Goal: Task Accomplishment & Management: Manage account settings

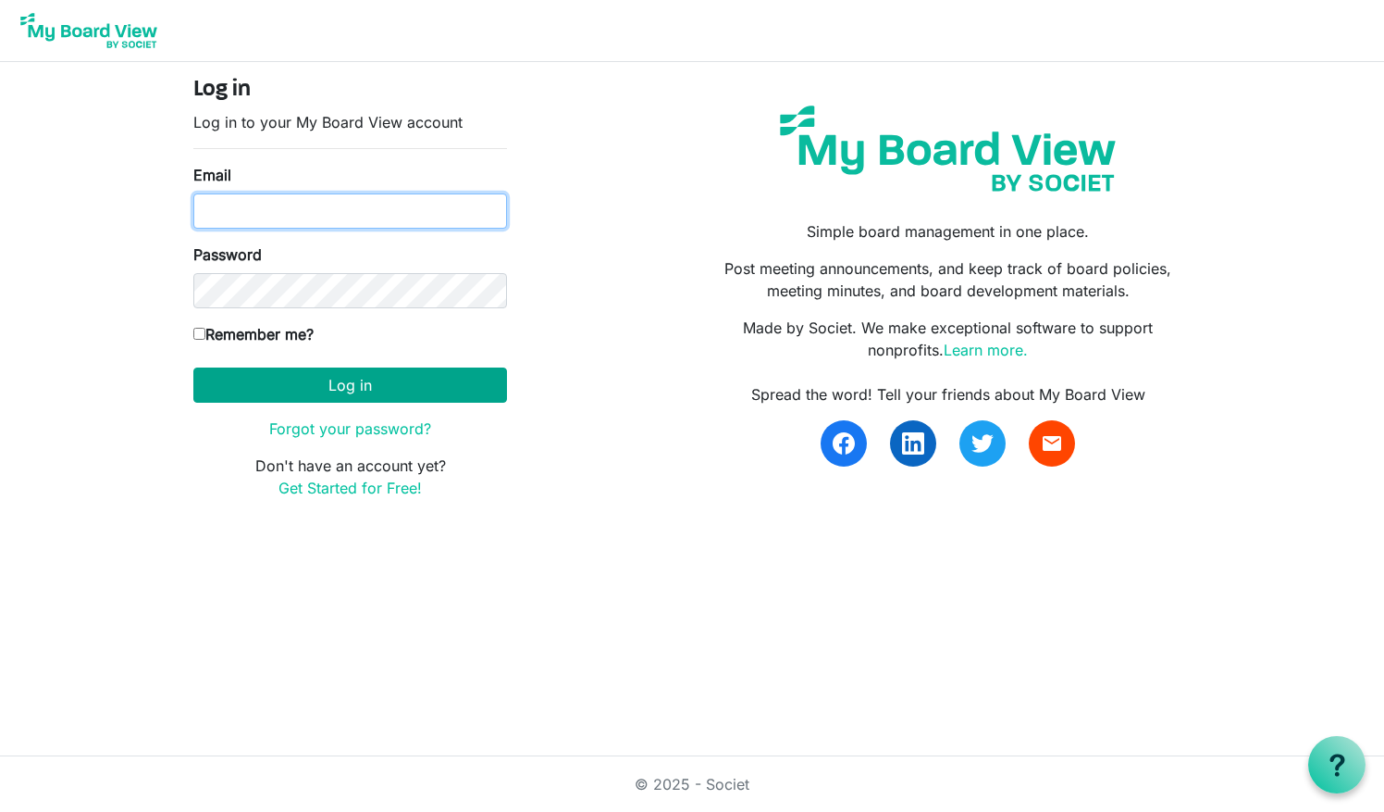
type input "[EMAIL_ADDRESS][DOMAIN_NAME]"
click at [364, 384] on button "Log in" at bounding box center [350, 384] width 314 height 35
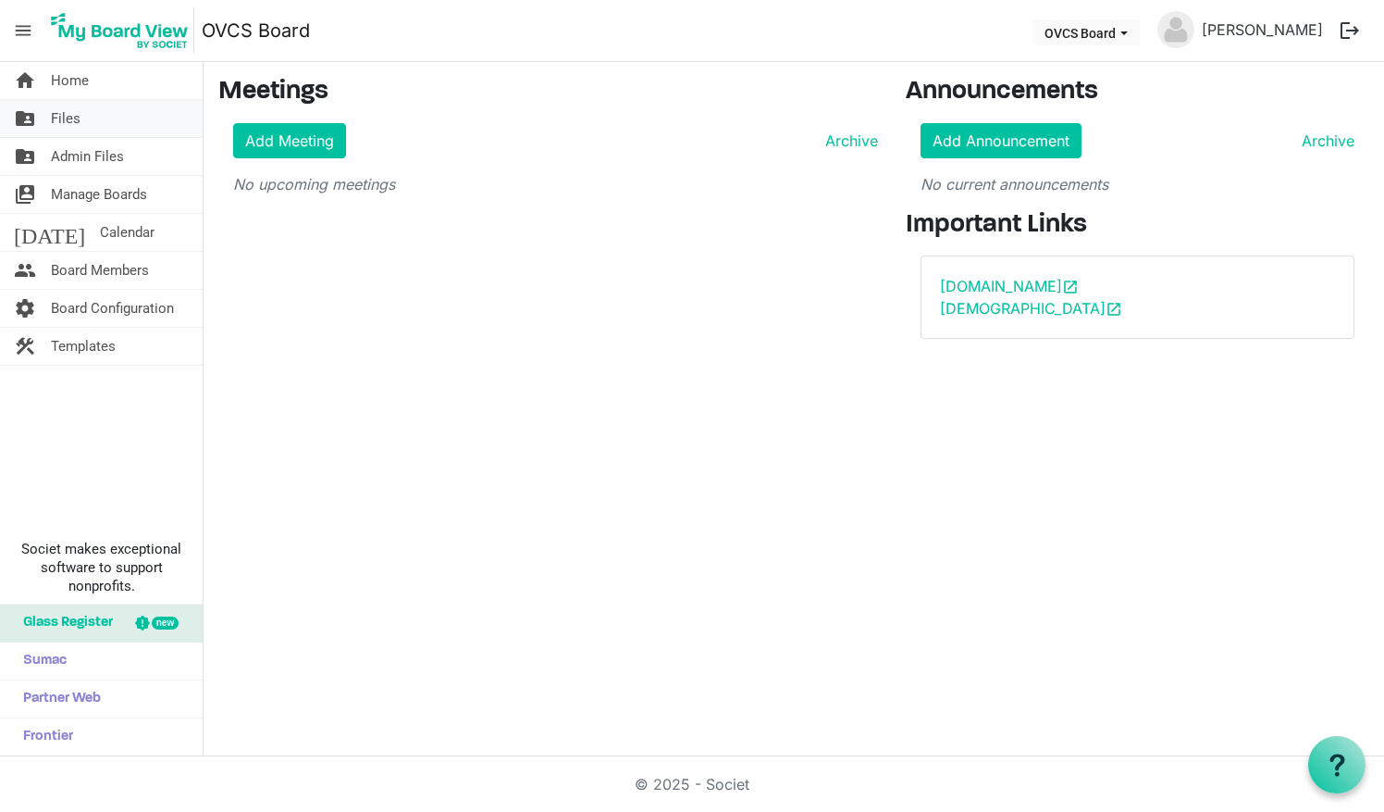
click at [57, 113] on span "Files" at bounding box center [66, 118] width 30 height 37
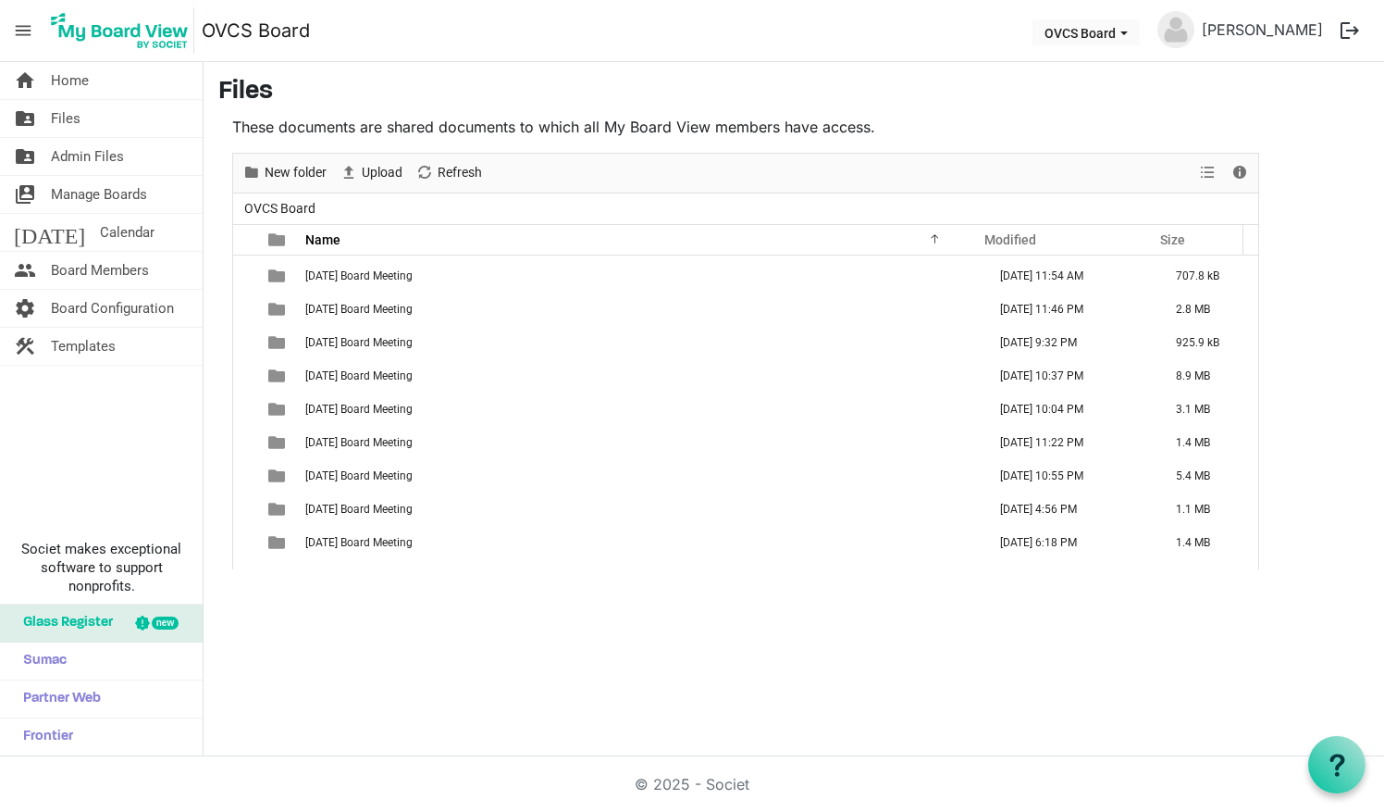
scroll to position [148, 0]
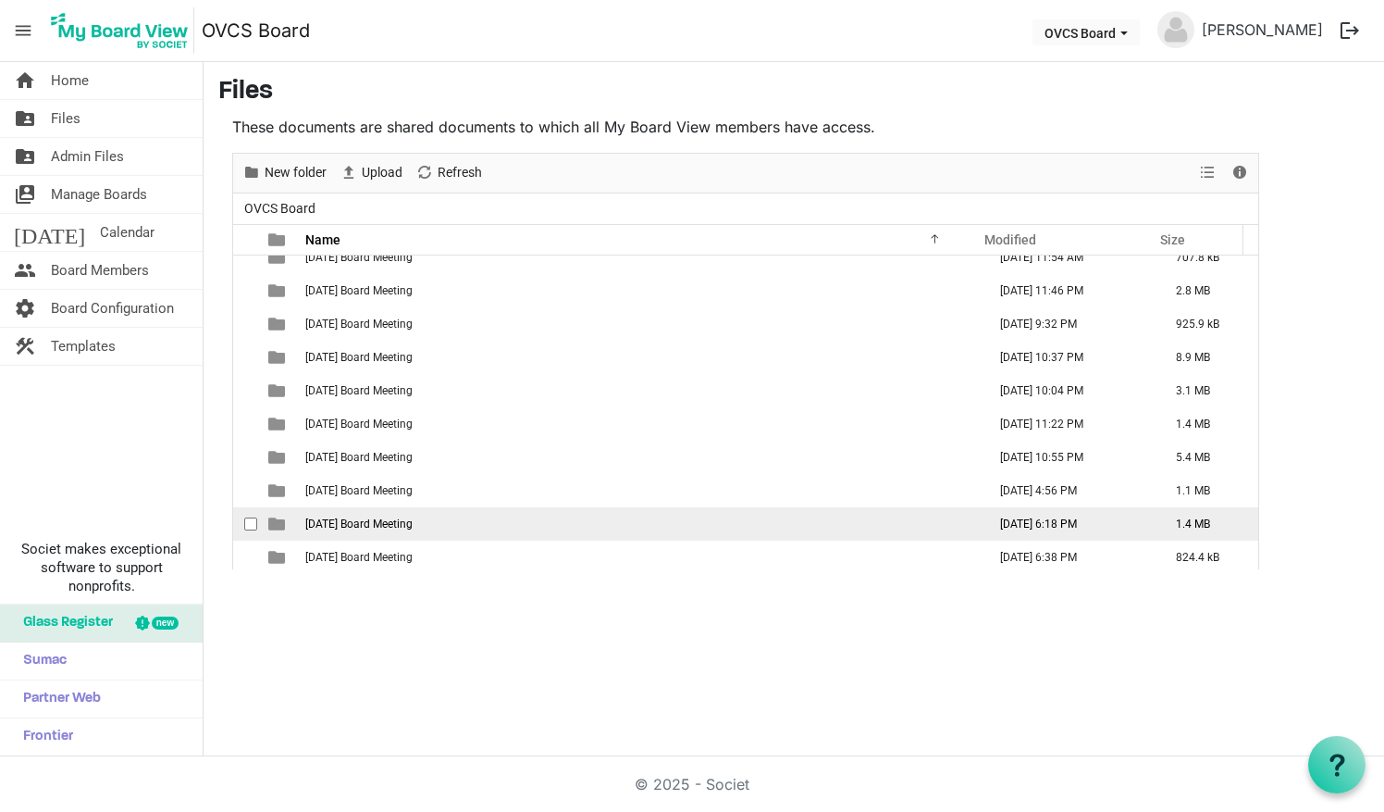
click at [407, 524] on span "2024-08-20 Board Meeting" at bounding box center [358, 523] width 107 height 13
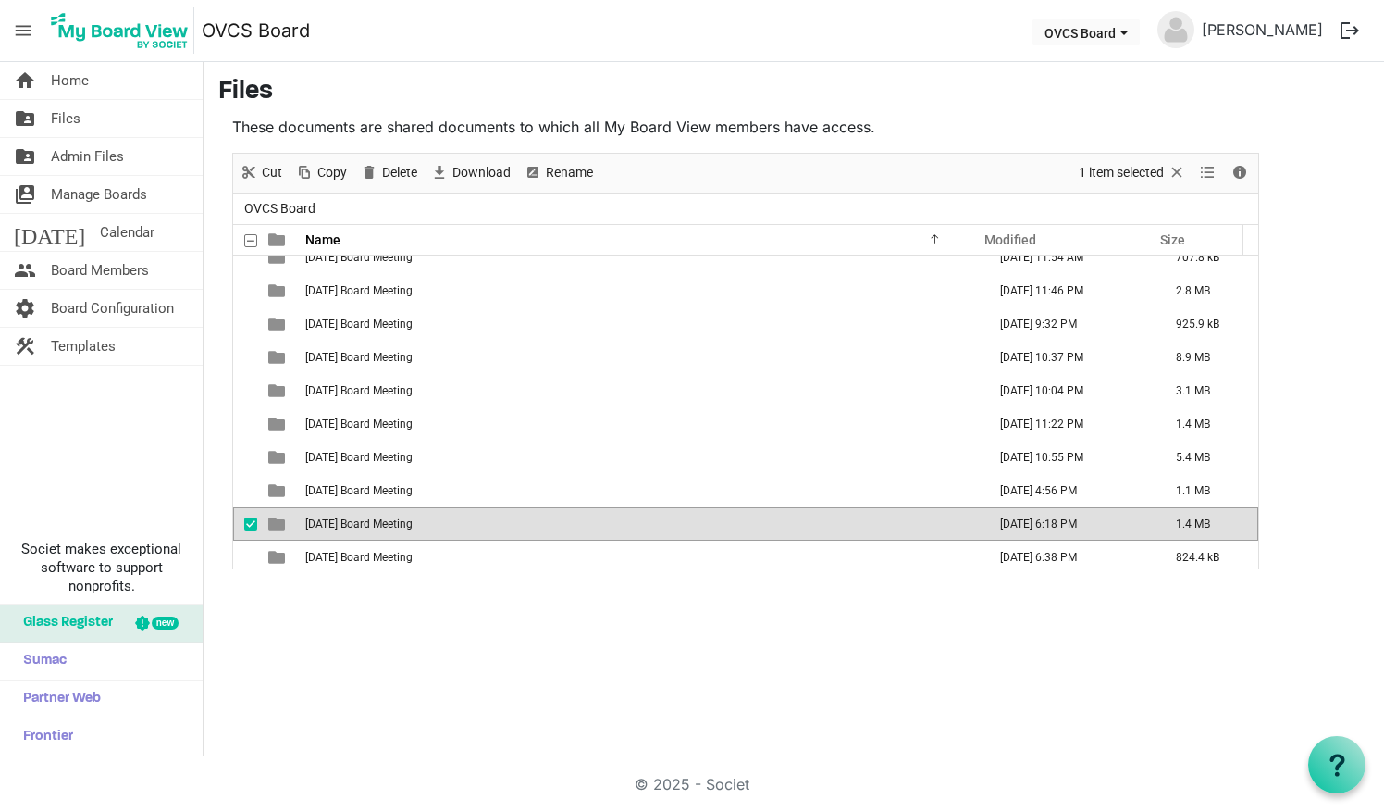
click at [405, 522] on span "2024-08-20 Board Meeting" at bounding box center [358, 523] width 107 height 13
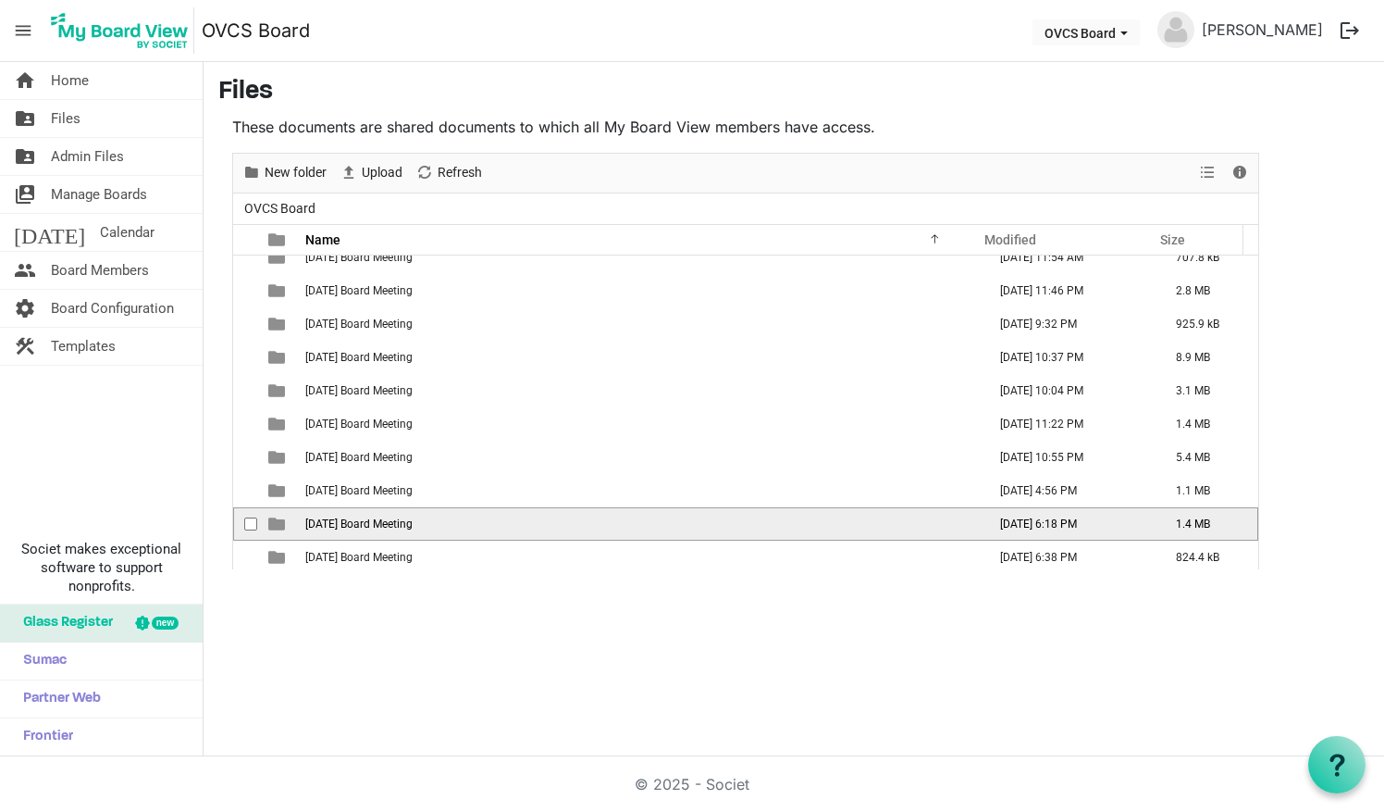
click at [405, 522] on span "2024-08-20 Board Meeting" at bounding box center [358, 523] width 107 height 13
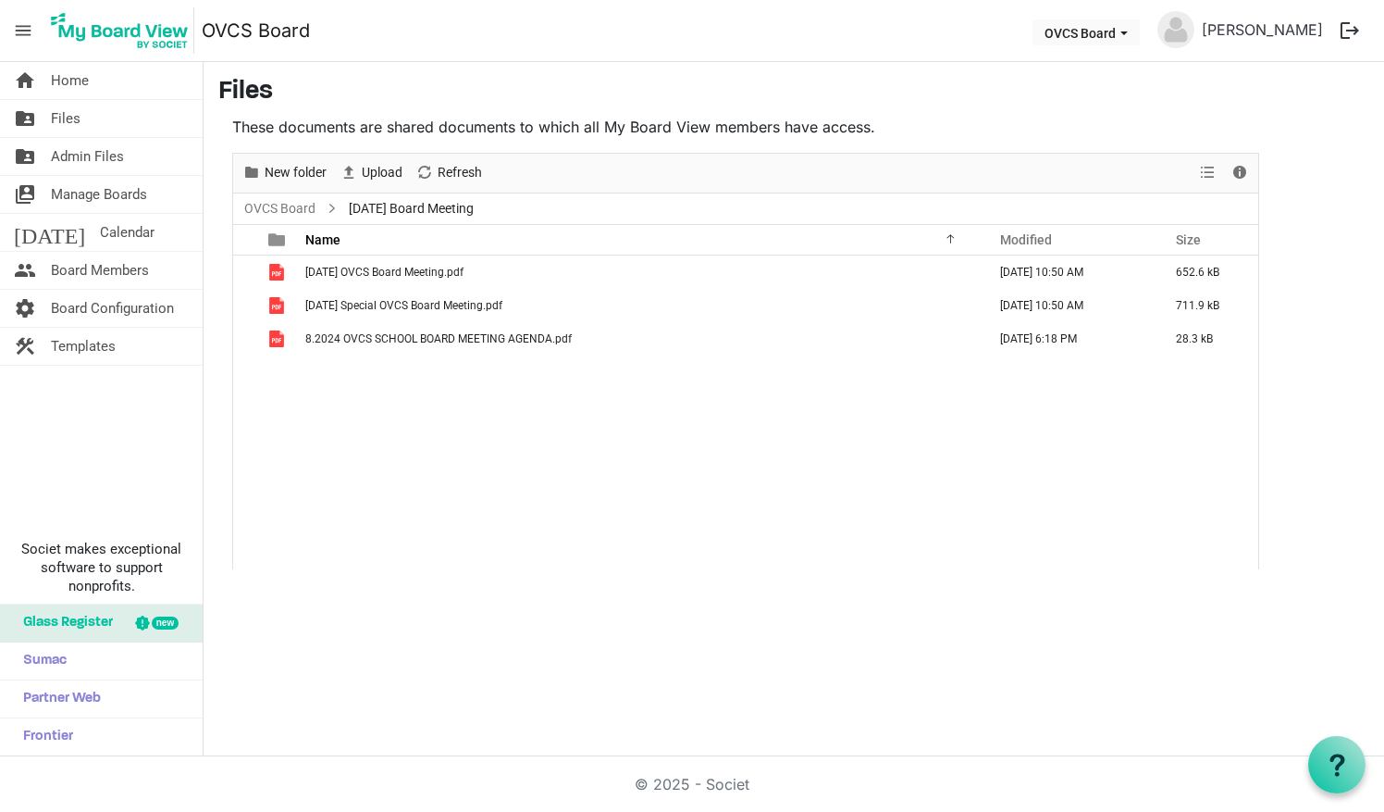
scroll to position [0, 0]
click at [388, 361] on div "2024-07-21 OVCS Board Meeting.pdf August 15, 2024 10:50 AM 652.6 kB 2024-08-01 …" at bounding box center [745, 412] width 1025 height 314
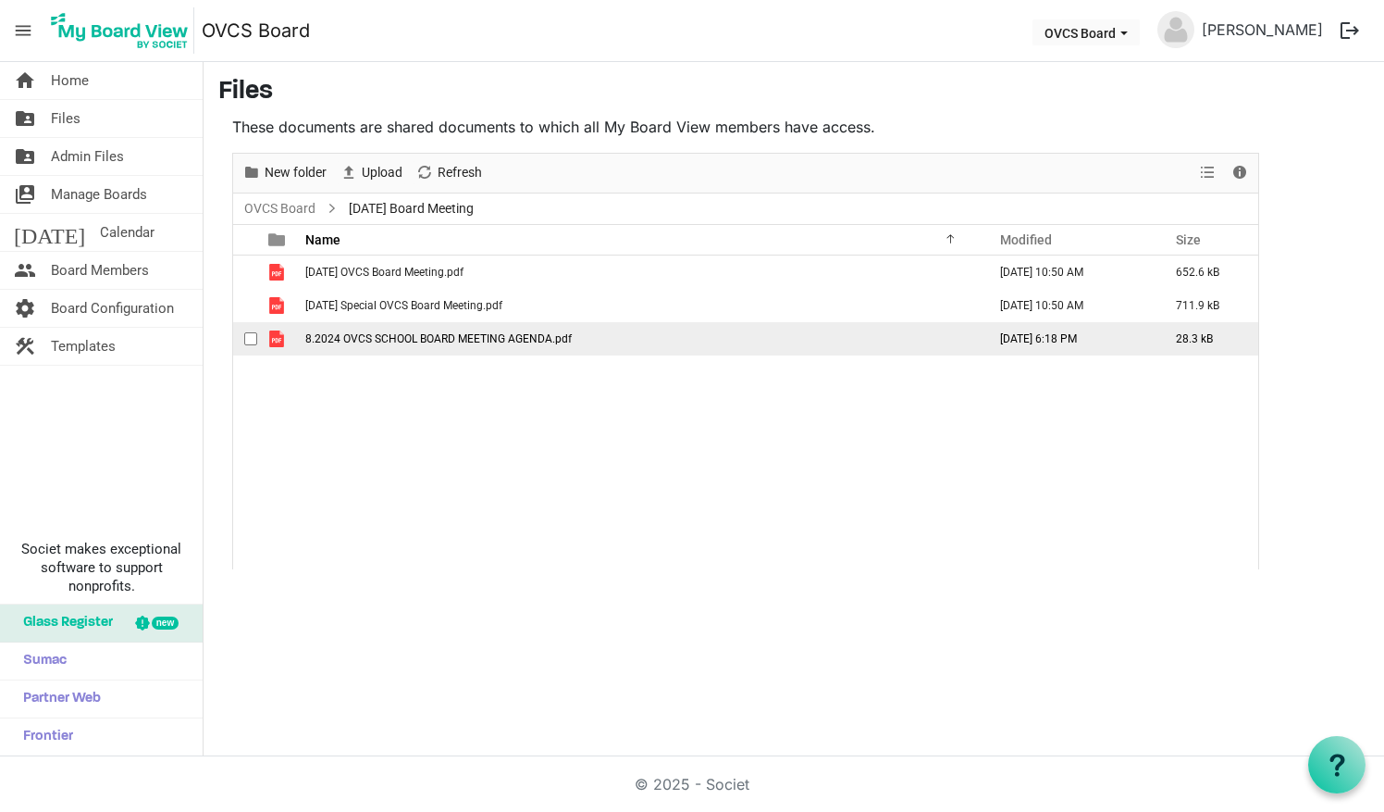
click at [390, 339] on span "8.2024 OVCS SCHOOL BOARD MEETING AGENDA.pdf" at bounding box center [438, 338] width 267 height 13
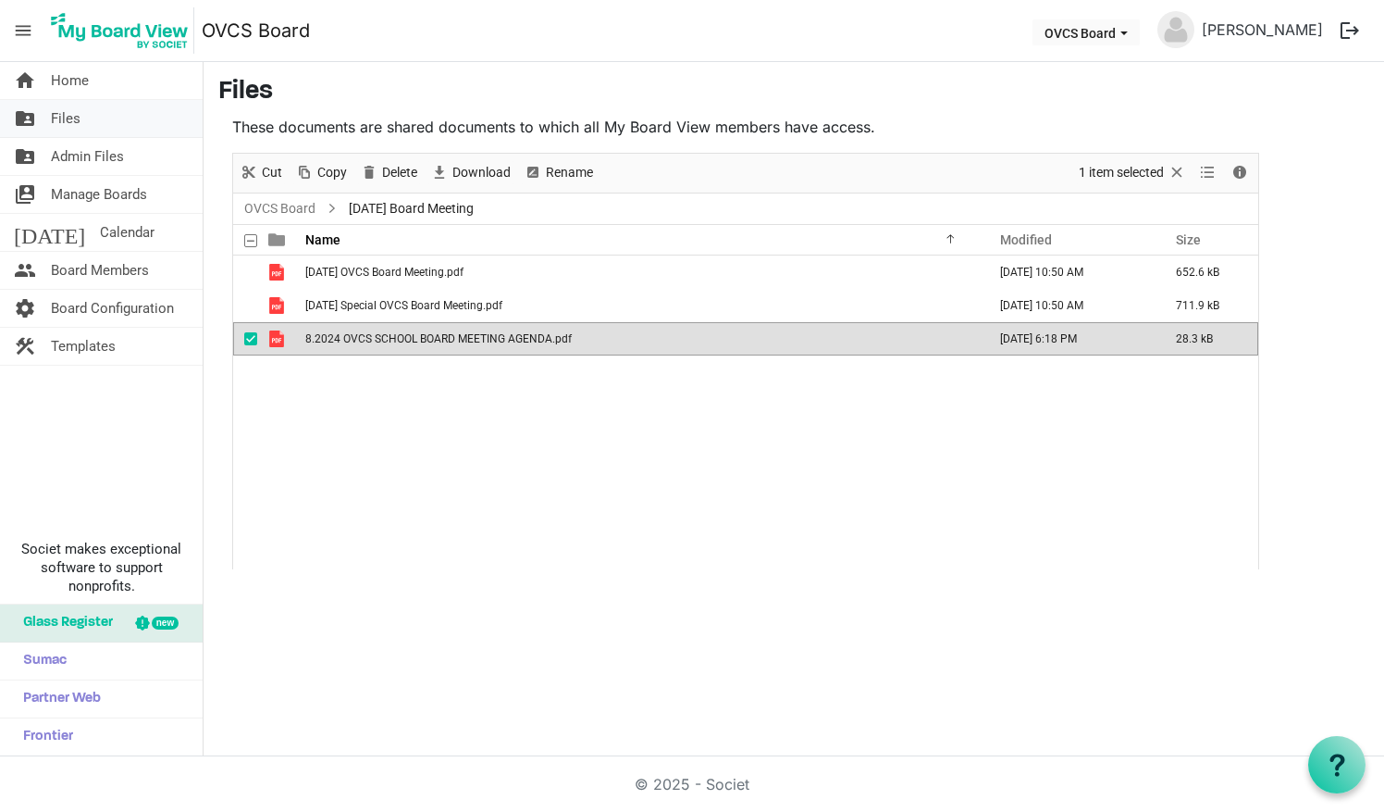
click at [80, 128] on span "Files" at bounding box center [66, 118] width 30 height 37
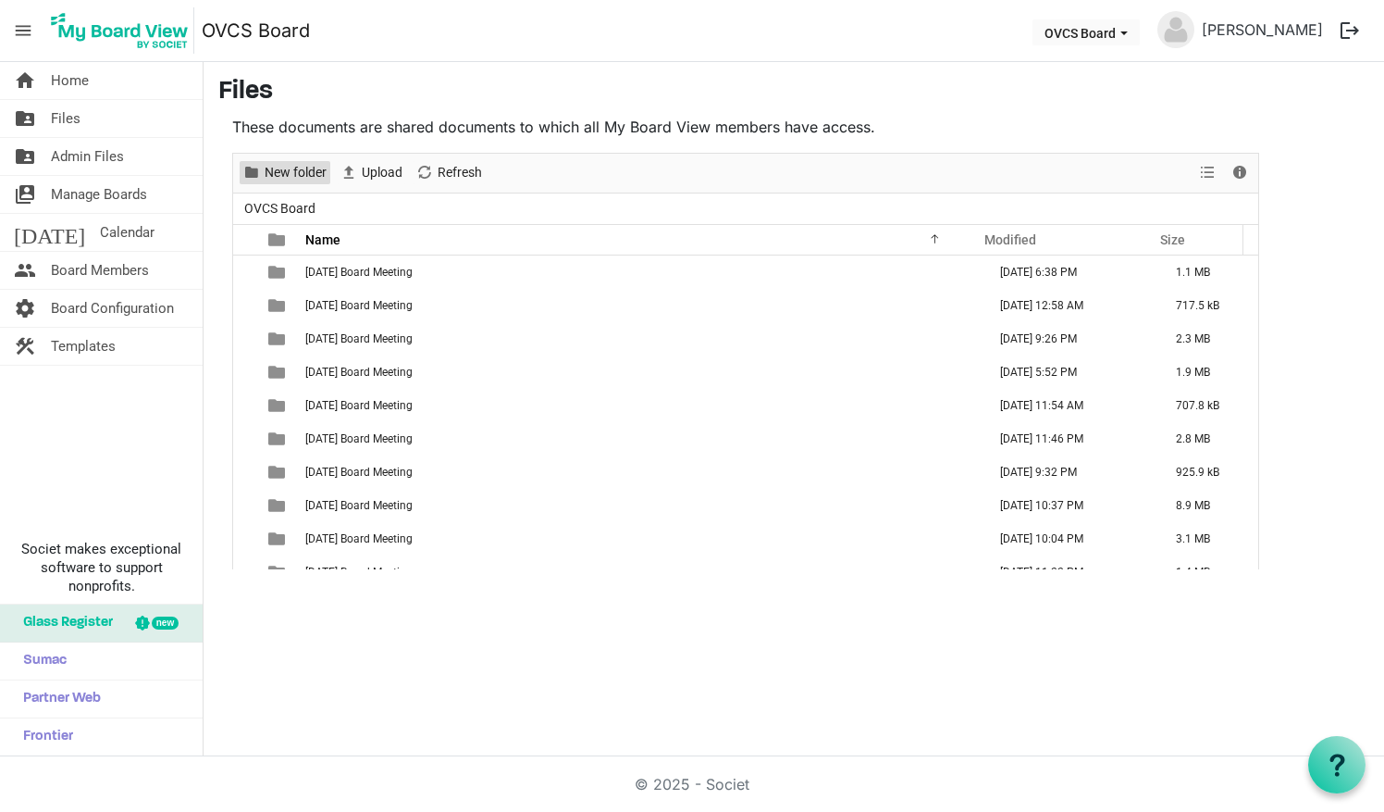
click at [305, 172] on span "New folder" at bounding box center [296, 172] width 66 height 23
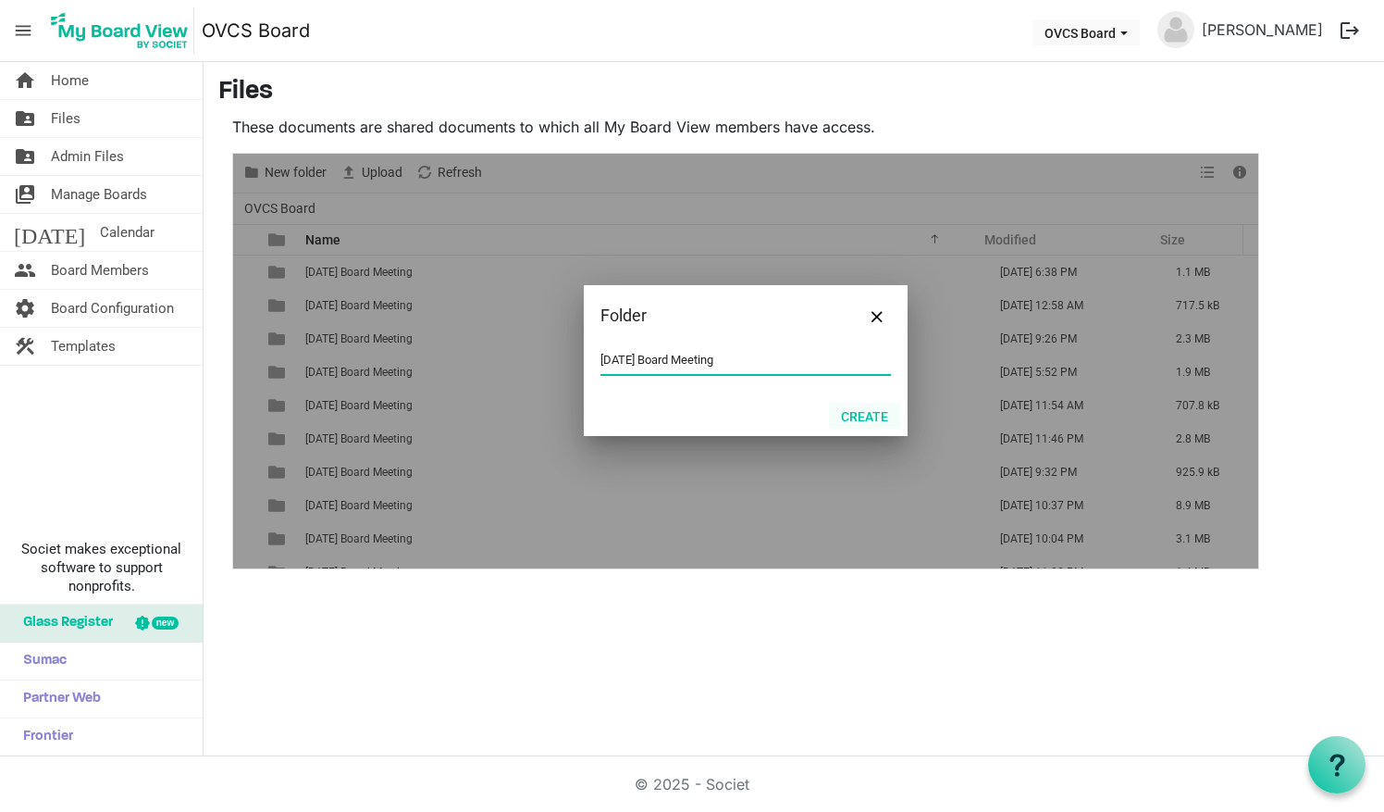
type input "2025-08-17 Board Meeting"
click at [860, 418] on button "Create" at bounding box center [864, 416] width 71 height 26
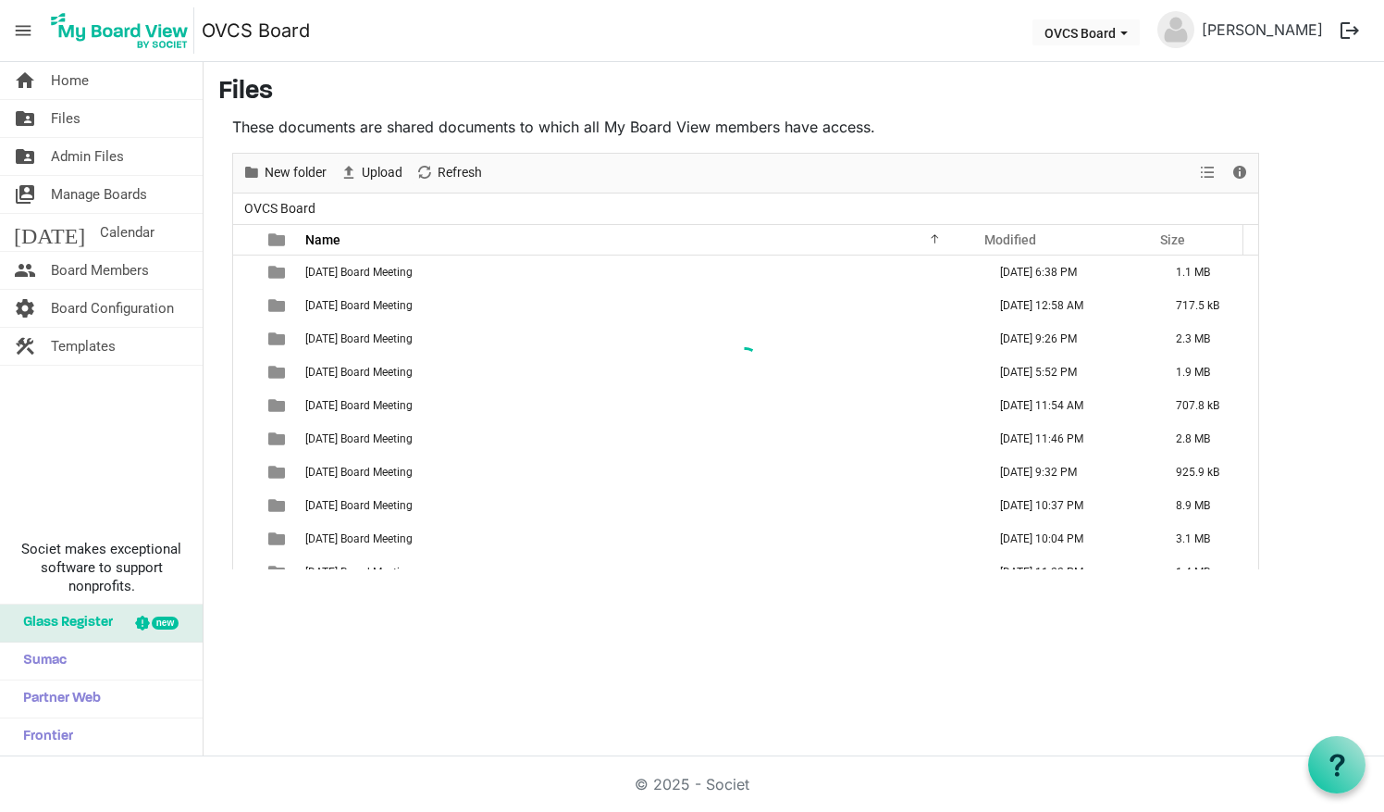
scroll to position [589, 0]
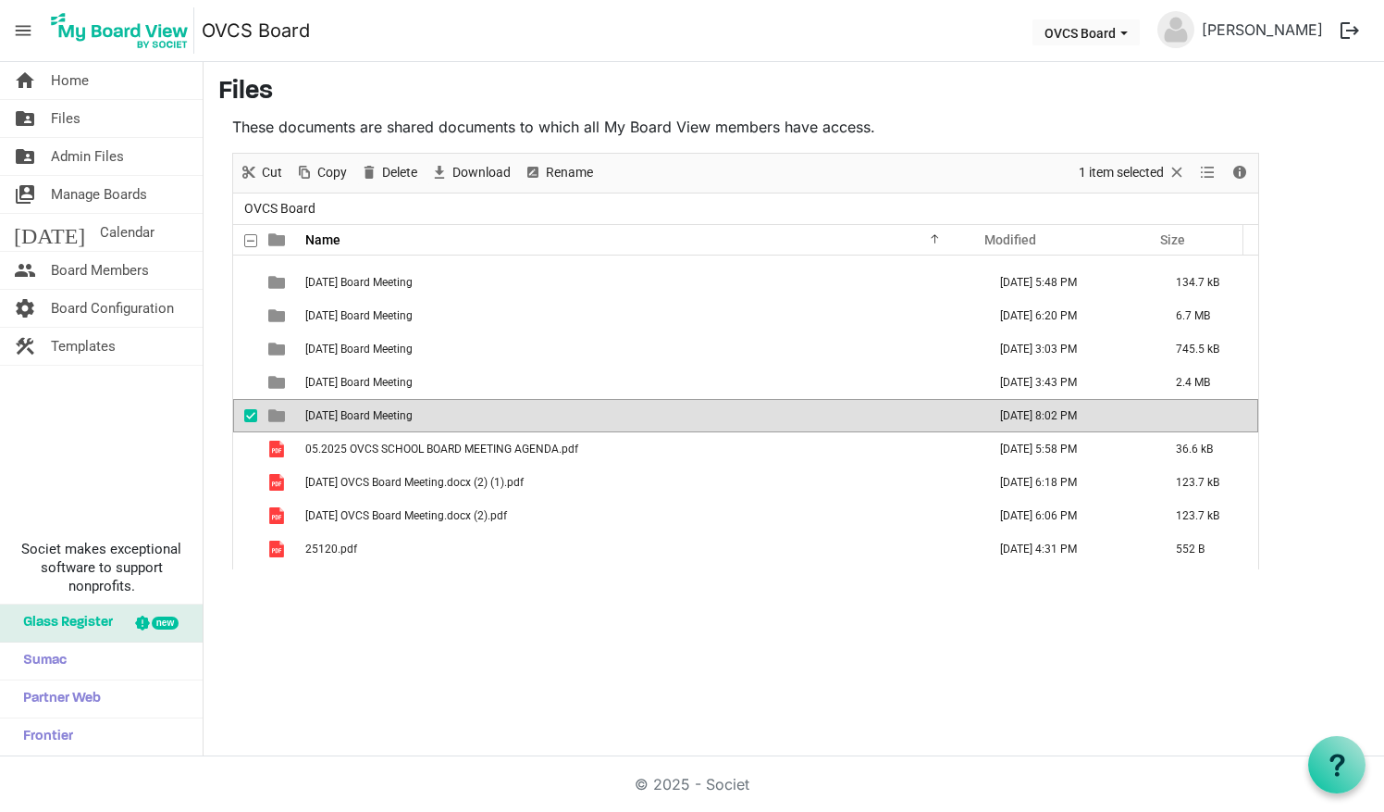
click at [359, 419] on span "2025-08-17 Board Meeting" at bounding box center [358, 415] width 107 height 13
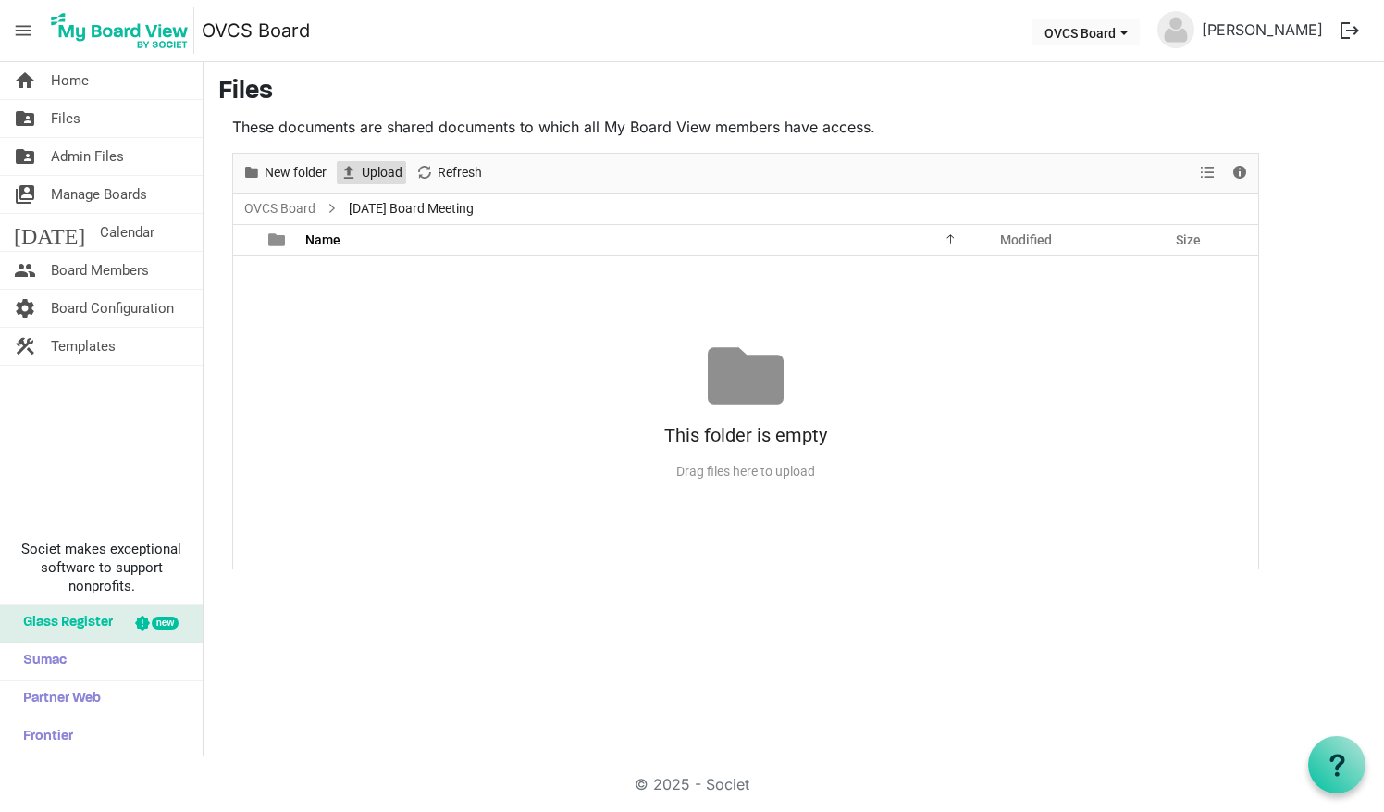
click at [366, 178] on span "Upload" at bounding box center [382, 172] width 44 height 23
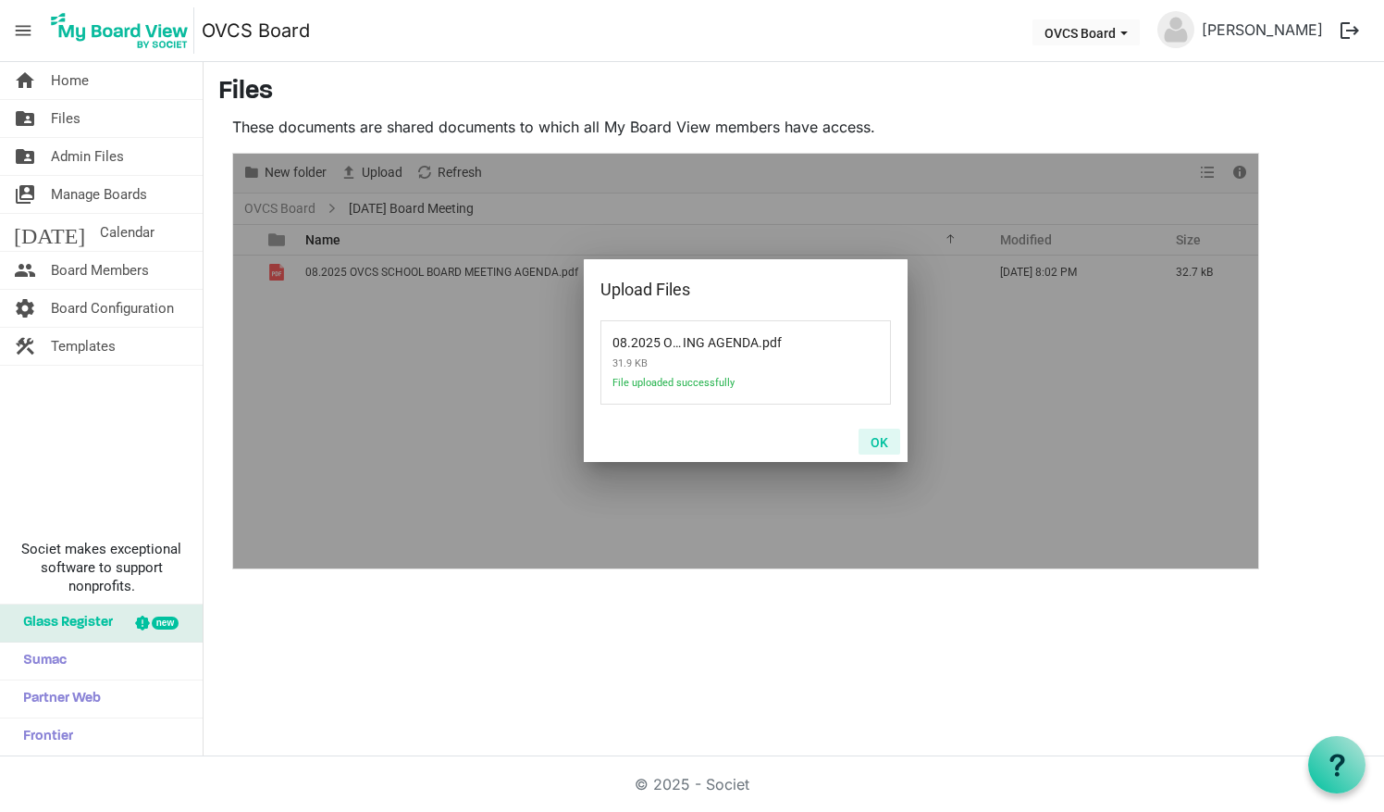
click at [879, 442] on button "OK" at bounding box center [880, 441] width 42 height 26
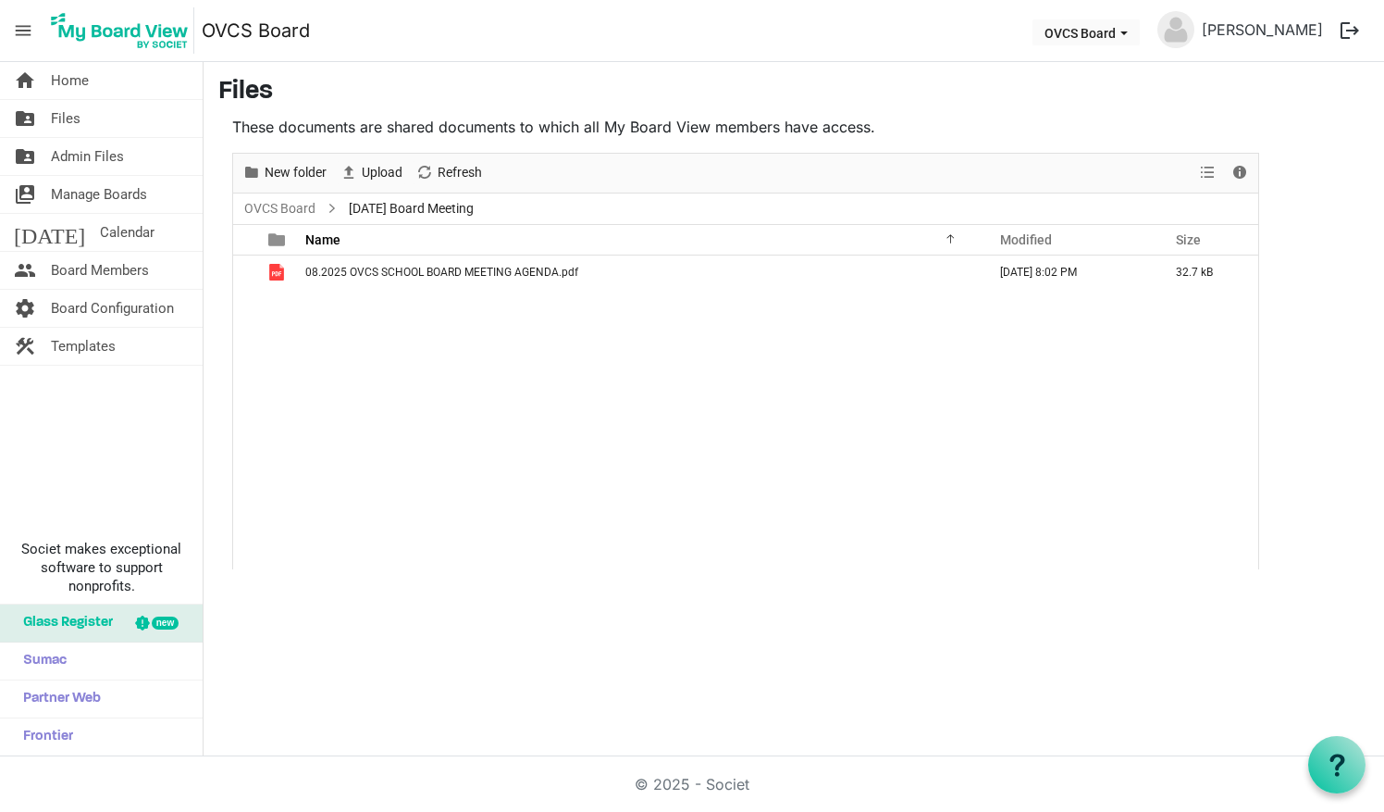
click at [879, 442] on div "08.2025 OVCS SCHOOL BOARD MEETING AGENDA.pdf August 16, 2025 8:02 PM 32.7 kB" at bounding box center [745, 412] width 1025 height 314
